Goal: Task Accomplishment & Management: Manage account settings

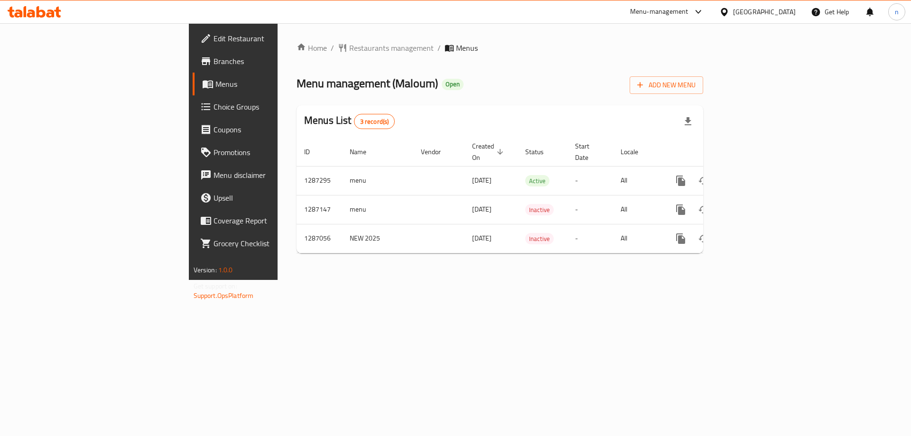
click at [215, 86] on span "Menus" at bounding box center [274, 83] width 118 height 11
click at [214, 39] on span "Edit Restaurant" at bounding box center [274, 38] width 120 height 11
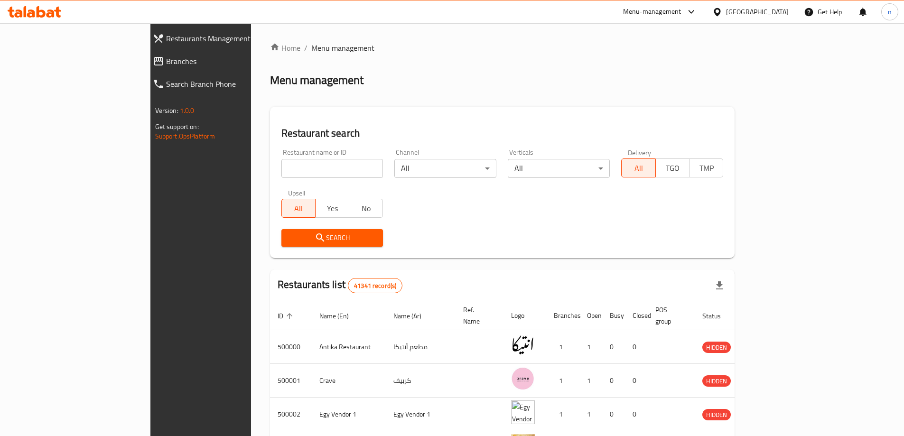
click at [153, 64] on icon at bounding box center [158, 61] width 11 height 11
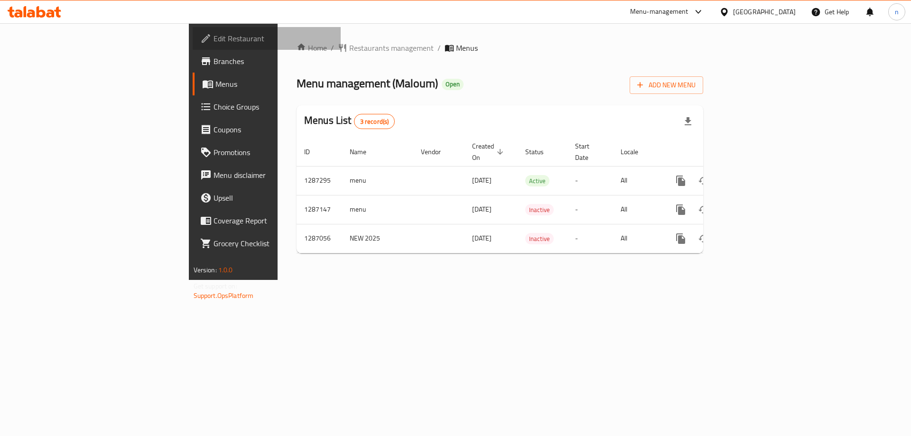
click at [214, 42] on span "Edit Restaurant" at bounding box center [274, 38] width 120 height 11
